Goal: Task Accomplishment & Management: Use online tool/utility

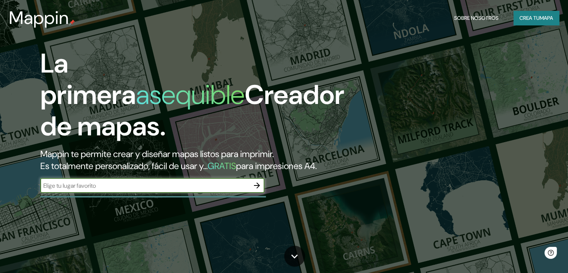
click at [157, 187] on div "La primera asequible Creador de mapas. Mappin te permite crear y diseñar mapas …" at bounding box center [182, 124] width 341 height 152
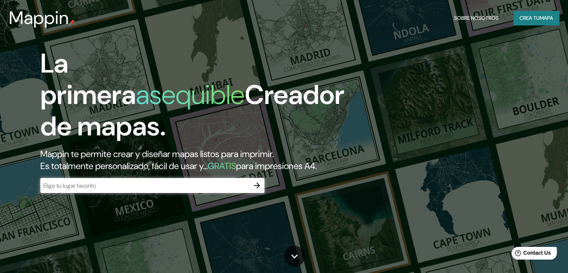
click at [159, 190] on input "text" at bounding box center [144, 185] width 209 height 9
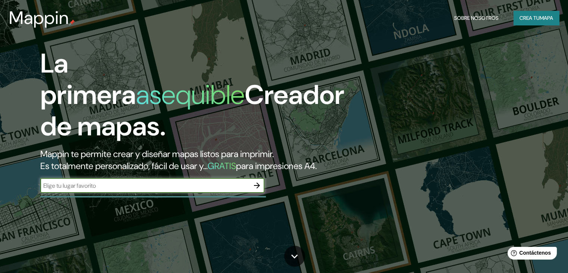
type input "popayan"
click at [261, 190] on icon "button" at bounding box center [257, 185] width 9 height 9
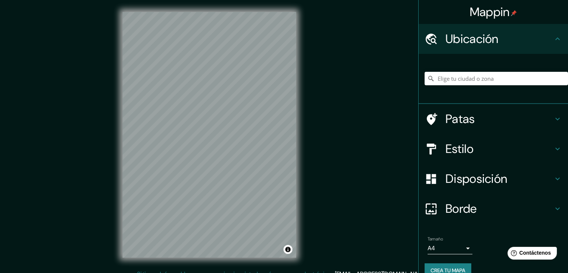
click at [538, 115] on h4 "Patas" at bounding box center [500, 118] width 108 height 15
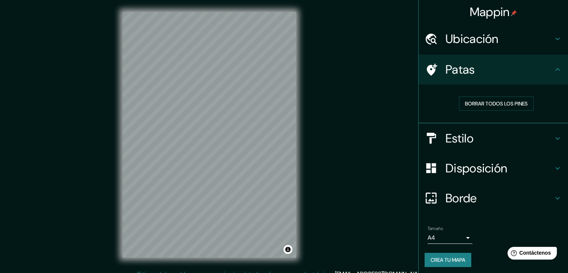
drag, startPoint x: 313, startPoint y: 114, endPoint x: 319, endPoint y: 109, distance: 7.2
click at [319, 109] on div "Mappin Ubicación Patas Borrar todos los pines Estilo Disposición Borde Elige un…" at bounding box center [284, 140] width 568 height 281
click at [530, 50] on div "Ubicación" at bounding box center [493, 39] width 149 height 30
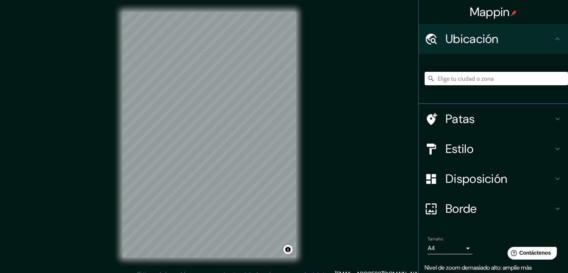
click at [503, 84] on input "Elige tu ciudad o zona" at bounding box center [496, 78] width 143 height 13
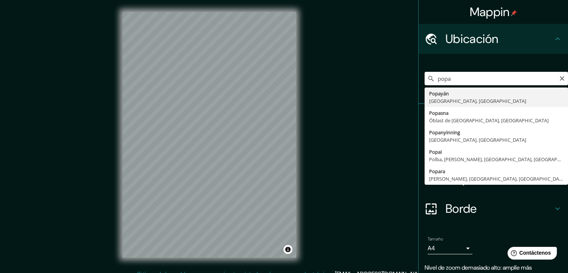
type input "Popayán, Cauca, Colombia"
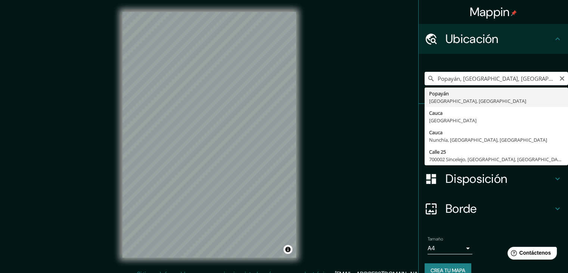
click at [325, 81] on div "Mappin Ubicación Popayán, Cauca, Colombia Popayán Cauca, Colombia Cauca Colombi…" at bounding box center [284, 140] width 568 height 281
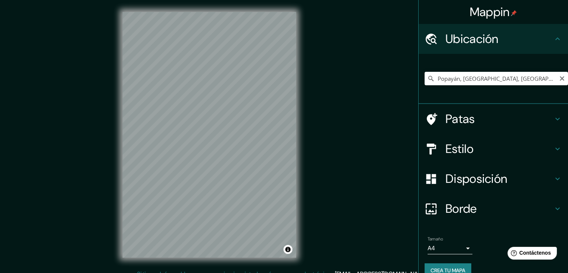
click at [430, 114] on icon at bounding box center [431, 118] width 13 height 13
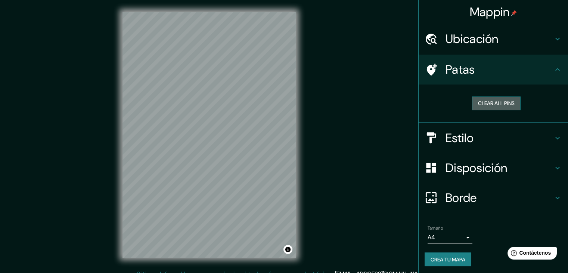
click at [477, 101] on button "Clear all pins" at bounding box center [496, 103] width 49 height 14
click at [427, 136] on icon at bounding box center [431, 137] width 13 height 13
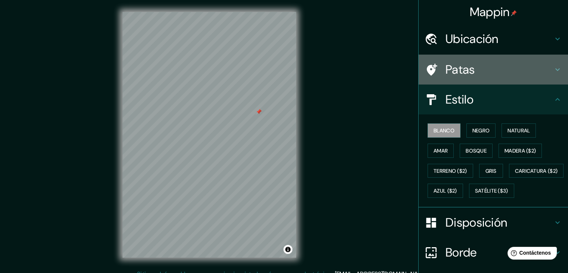
click at [449, 74] on font "Patas" at bounding box center [461, 70] width 30 height 16
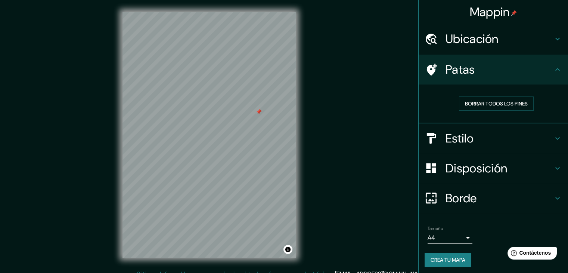
click at [320, 130] on div "Mappin Ubicación Popayán, Cauca, Colombia Patas Borrar todos los pines Estilo D…" at bounding box center [284, 140] width 568 height 281
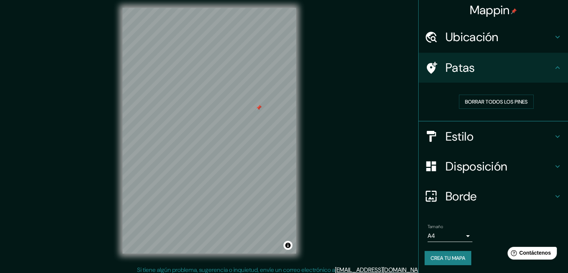
scroll to position [9, 0]
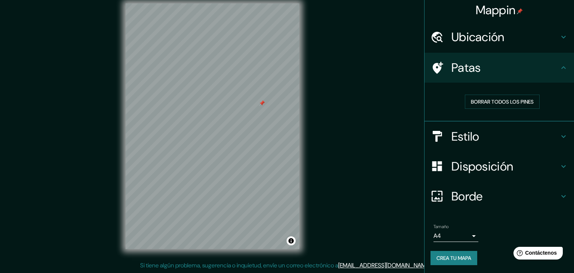
click at [464, 233] on body "Mappin Ubicación Popayán, Cauca, Colombia Patas Borrar todos los pines Estilo D…" at bounding box center [287, 127] width 574 height 273
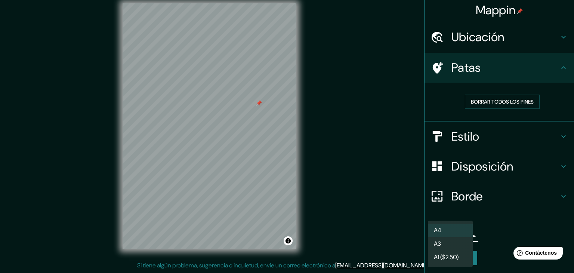
click at [457, 242] on li "A3" at bounding box center [450, 243] width 45 height 13
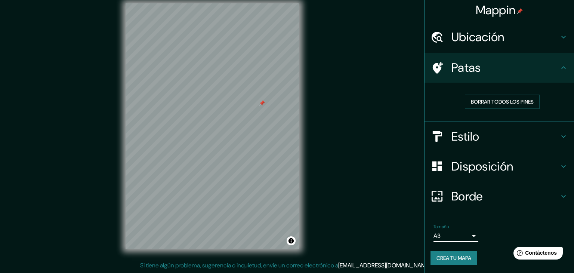
click at [455, 238] on body "Mappin Ubicación Popayán, Cauca, Colombia Patas Borrar todos los pines Estilo D…" at bounding box center [287, 127] width 574 height 273
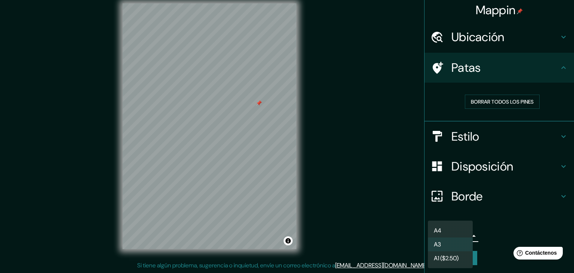
click at [443, 232] on li "A4" at bounding box center [450, 230] width 45 height 14
type input "single"
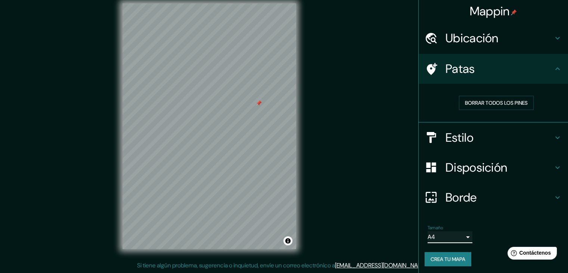
scroll to position [0, 0]
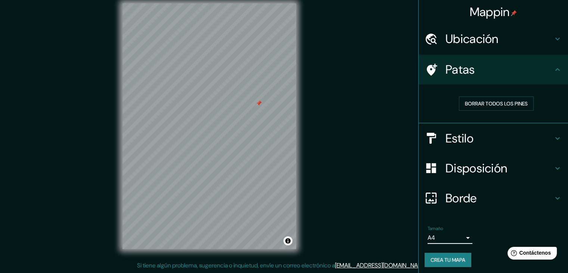
click at [466, 118] on div "Borrar todos los pines" at bounding box center [493, 103] width 149 height 39
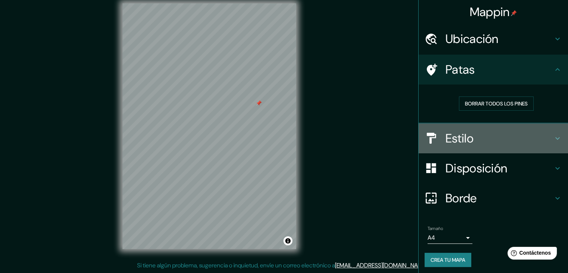
click at [465, 146] on div "Estilo" at bounding box center [493, 138] width 149 height 30
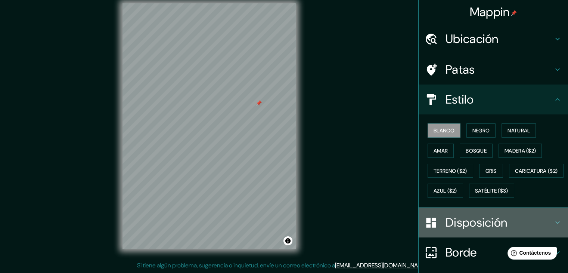
click at [477, 230] on font "Disposición" at bounding box center [477, 222] width 62 height 16
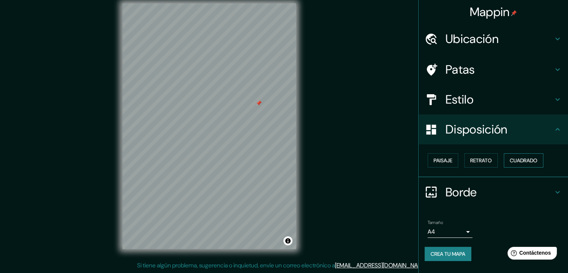
click at [519, 159] on font "Cuadrado" at bounding box center [524, 160] width 28 height 7
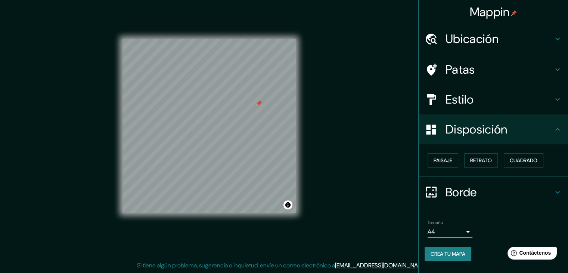
click at [372, 173] on div "Mappin Ubicación Popayán, Cauca, Colombia Patas Estilo Disposición Paisaje Retr…" at bounding box center [284, 131] width 568 height 281
